Goal: Obtain resource: Obtain resource

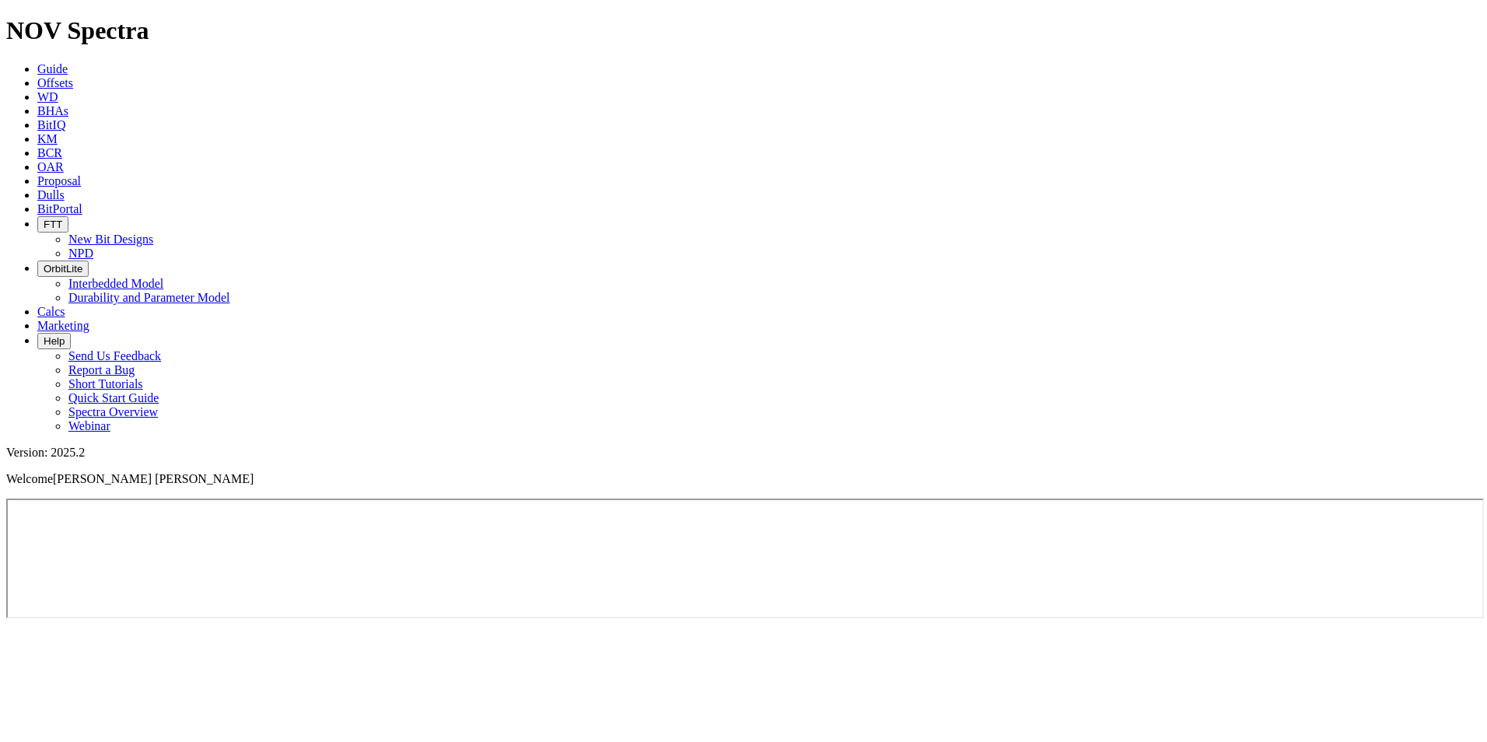
click at [73, 76] on span "Offsets" at bounding box center [55, 82] width 36 height 13
click at [233, 26] on body "Spectra is built to be used with Google Chrome. Please switch browsers. NOV Spe…" at bounding box center [743, 318] width 1474 height 604
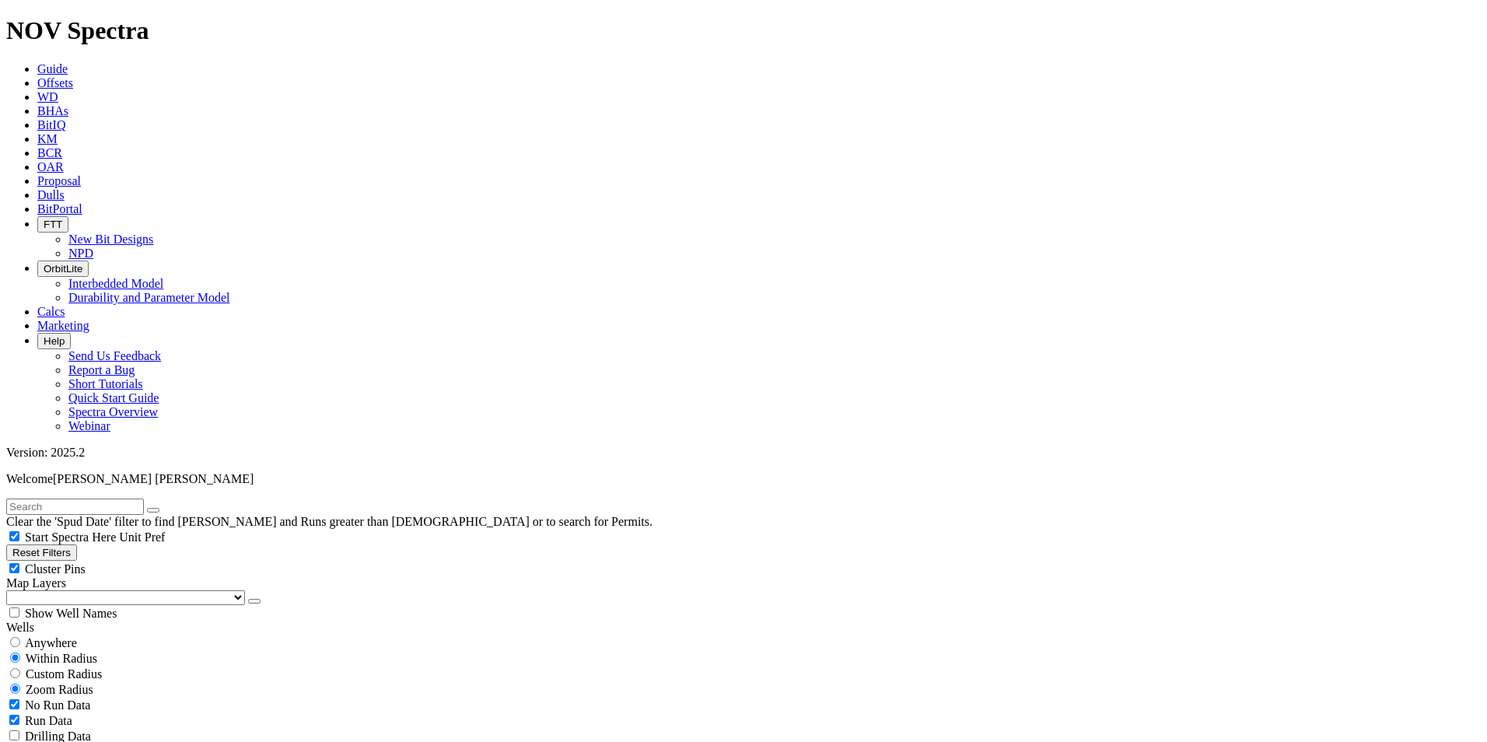
click at [109, 498] on input "text" at bounding box center [75, 506] width 138 height 16
paste input "A115A-02"
type input "A115A-02"
click at [169, 510] on icon "submit" at bounding box center [169, 510] width 0 height 0
click at [30, 635] on div "Anywhere" at bounding box center [743, 643] width 1474 height 16
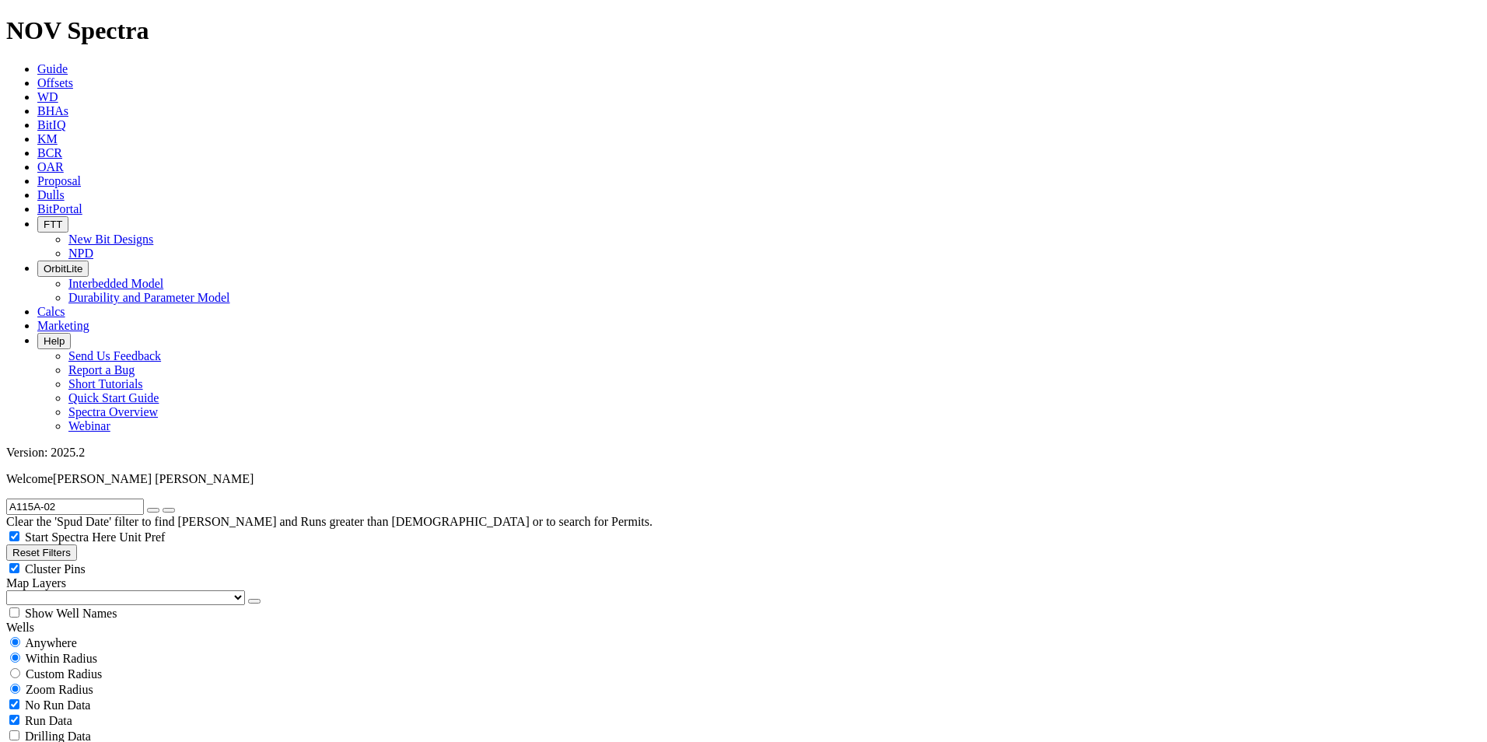
radio input "true"
radio input "false"
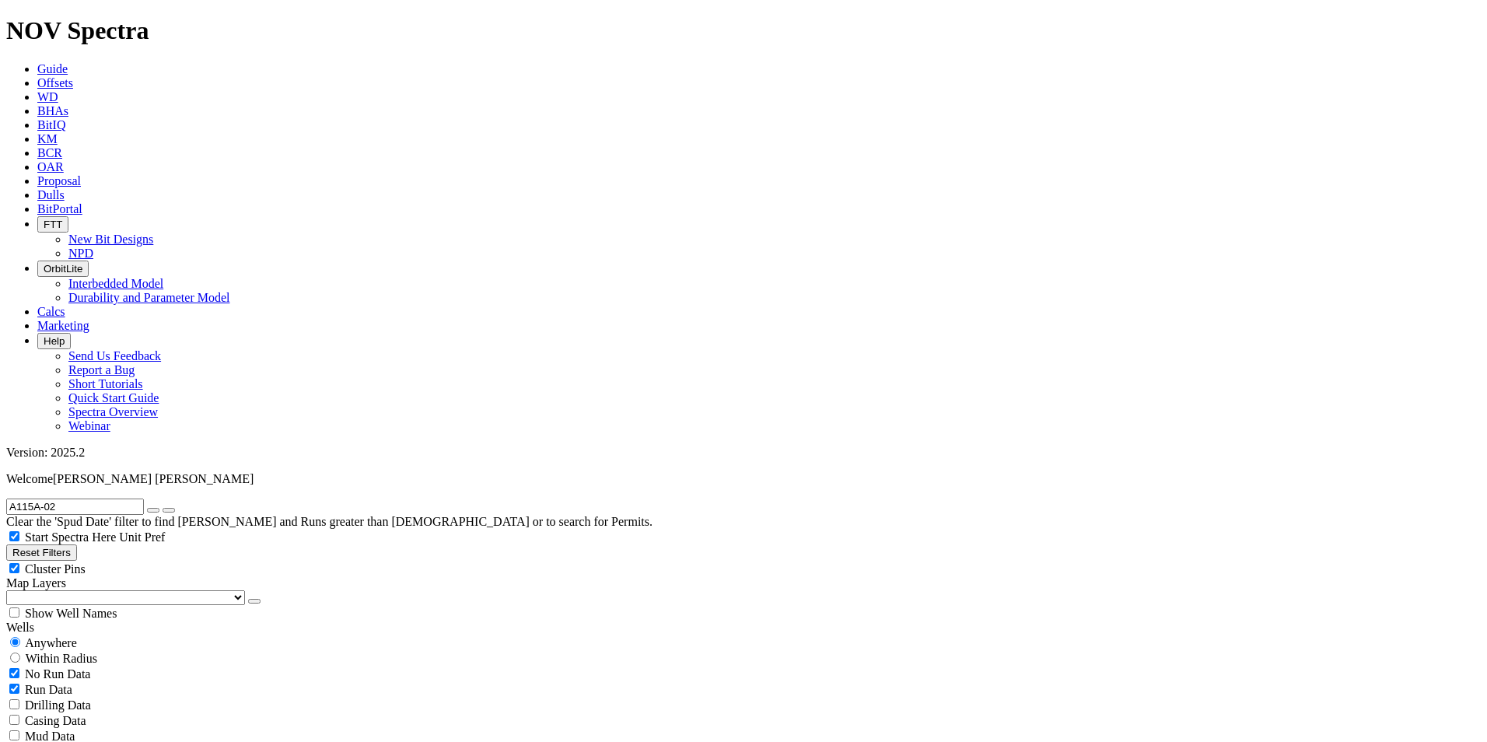
type input "[DATE]"
radio input "false"
radio input "true"
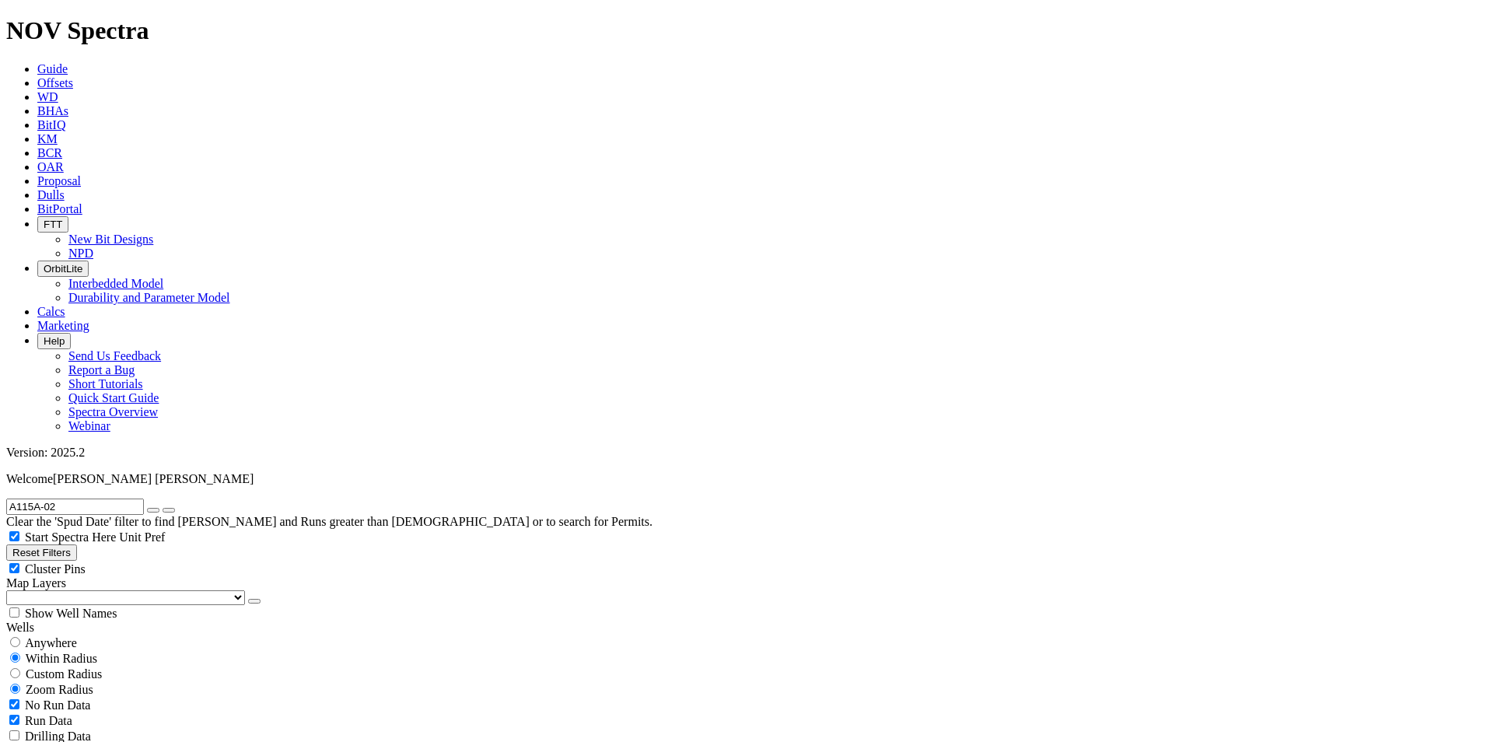
type input "4"
checkbox input "false"
type input "4"
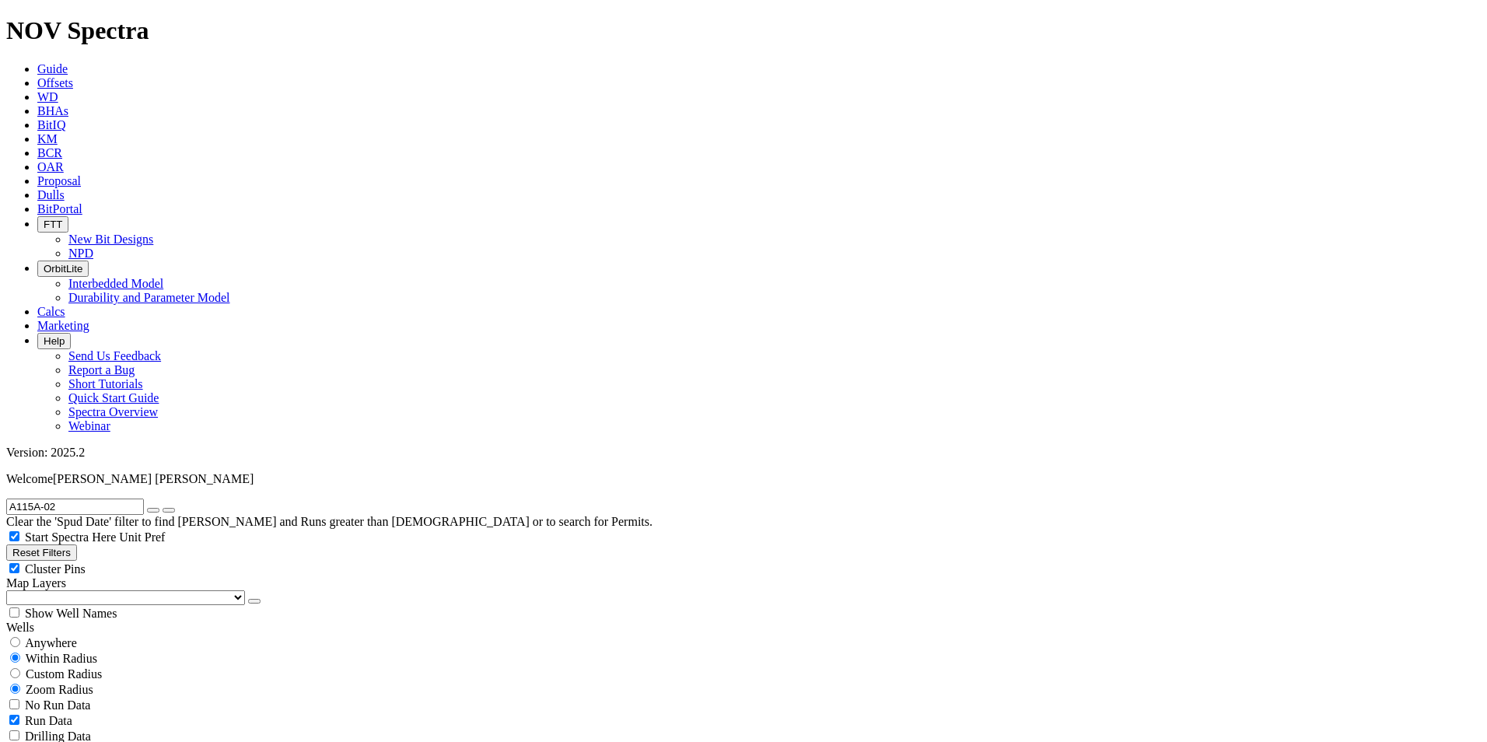
scroll to position [2074, 0]
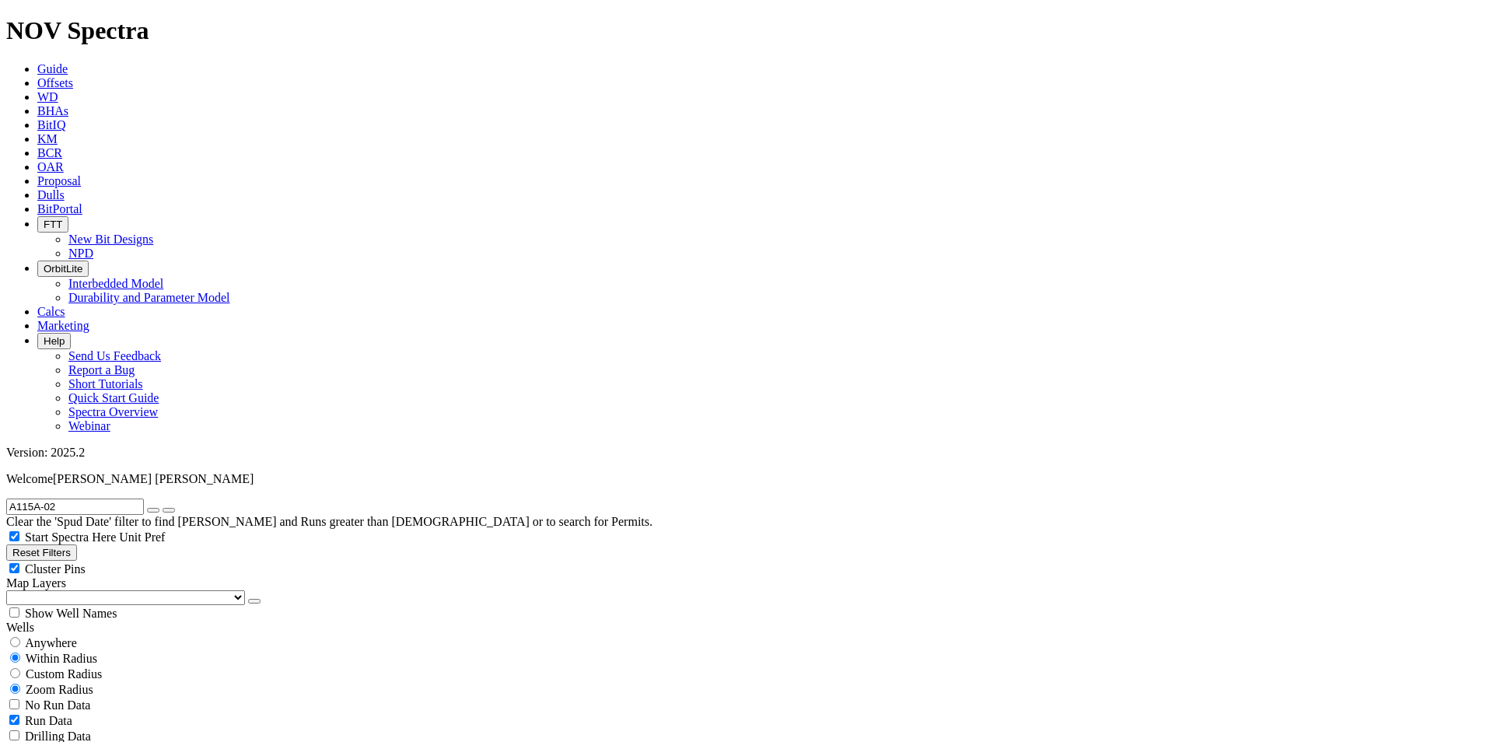
scroll to position [3214, 0]
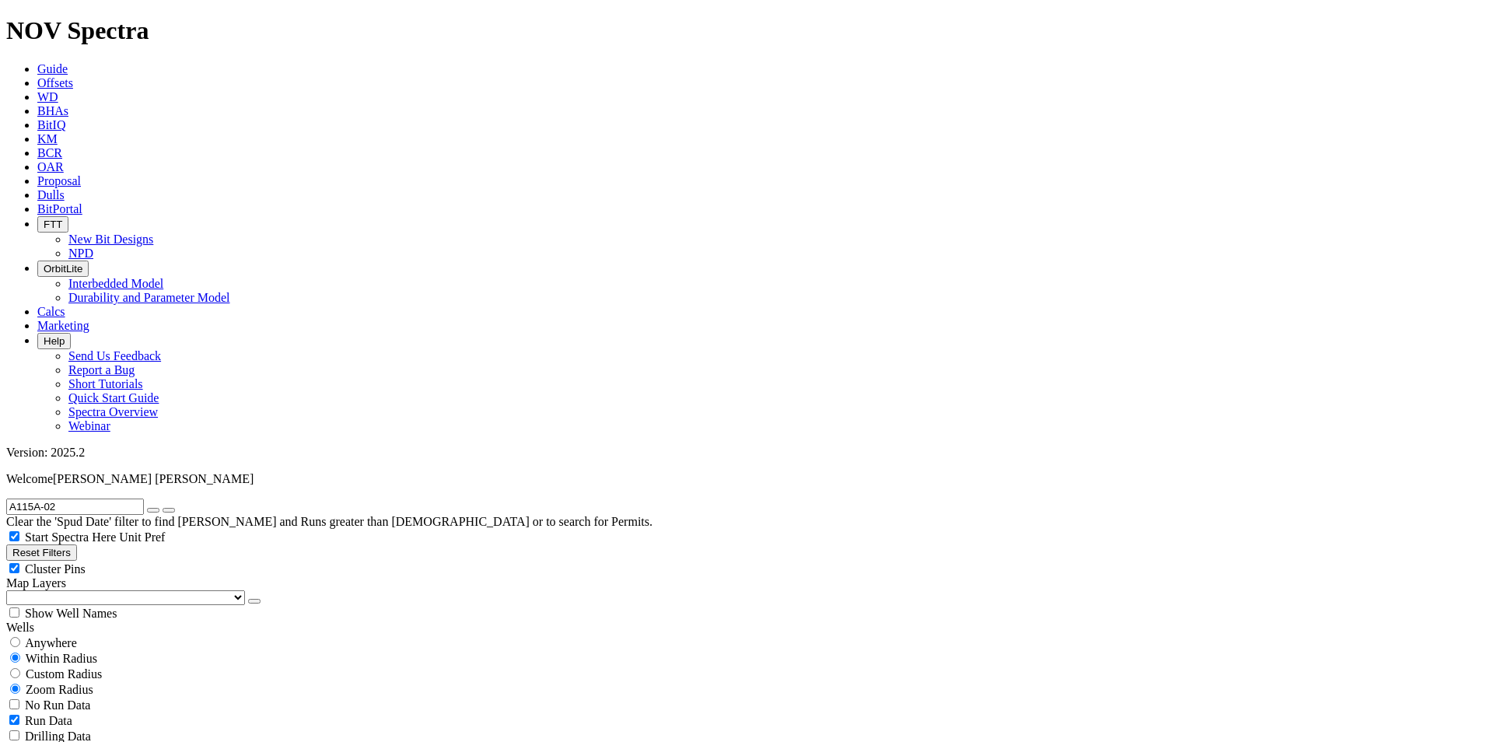
scroll to position [2003, 0]
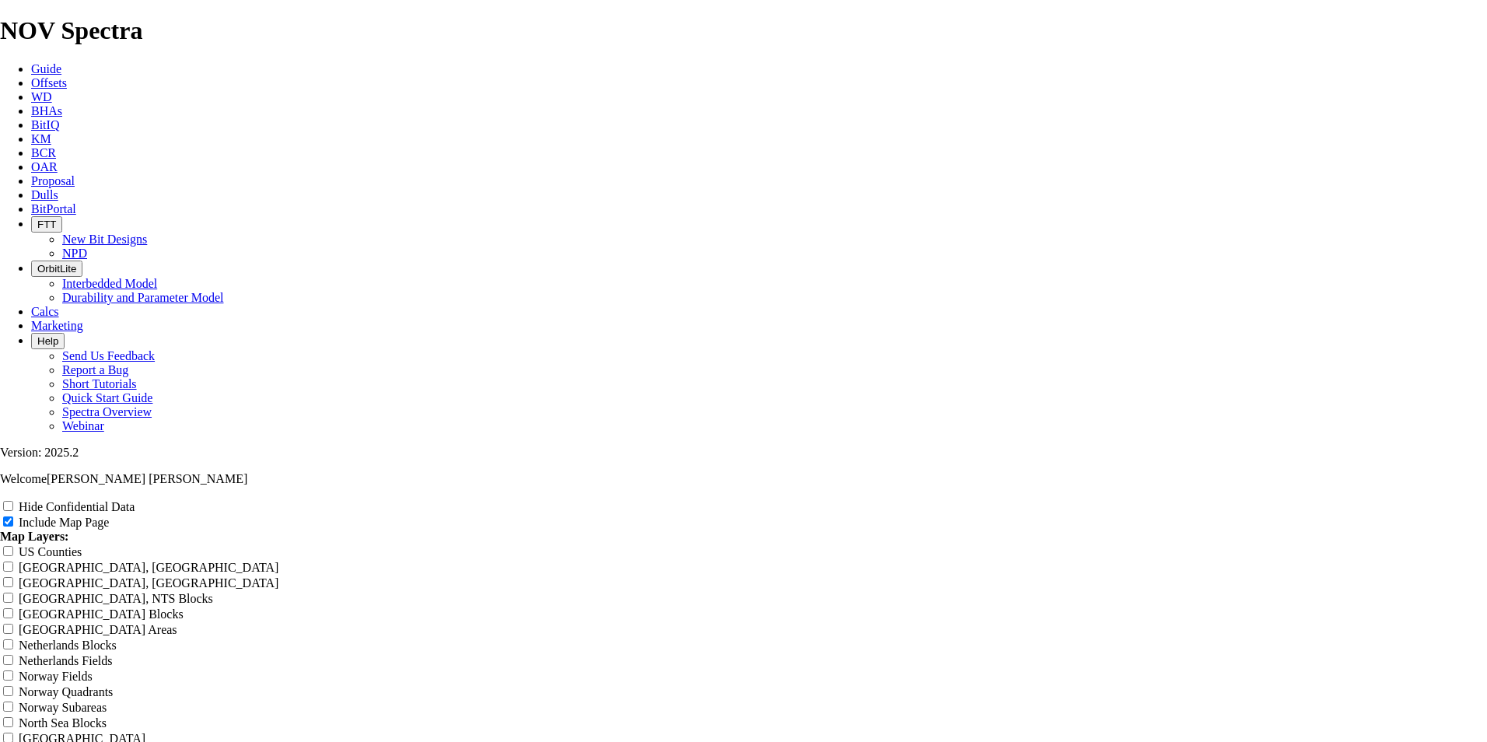
scroll to position [1866, 0]
